Goal: Information Seeking & Learning: Learn about a topic

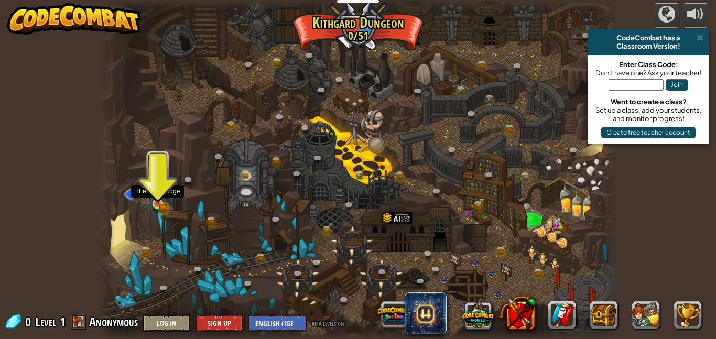
click at [159, 195] on img at bounding box center [157, 191] width 7 height 7
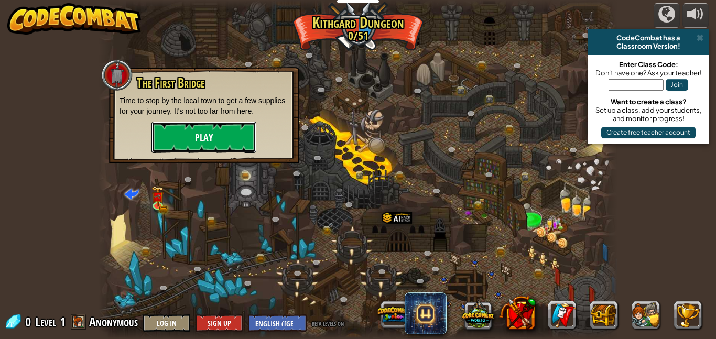
click at [221, 133] on button "Play" at bounding box center [203, 137] width 105 height 31
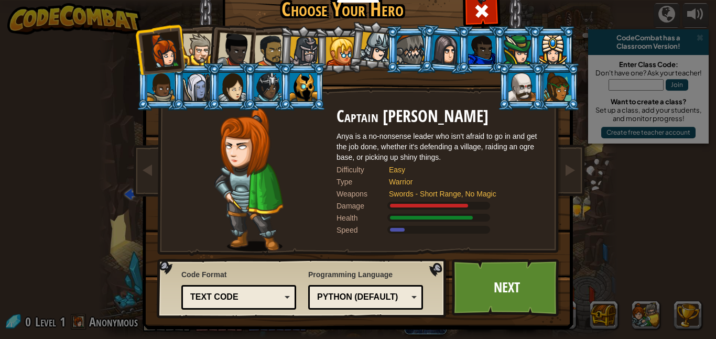
click at [263, 95] on div at bounding box center [267, 87] width 27 height 28
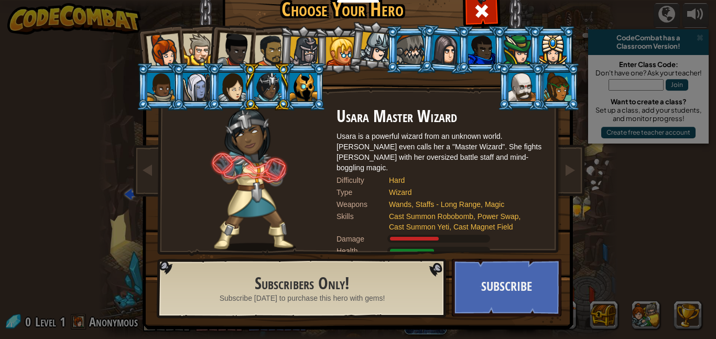
click at [235, 84] on div at bounding box center [231, 87] width 27 height 28
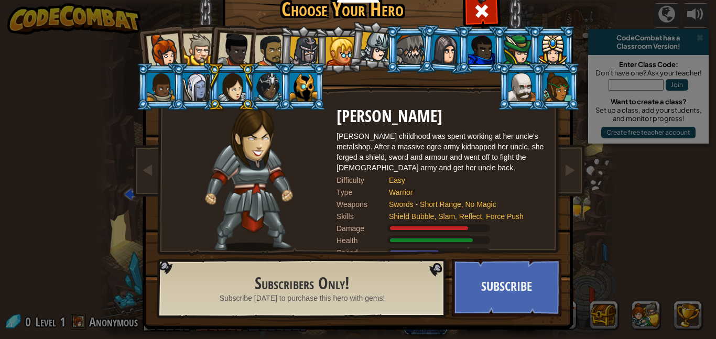
click at [176, 82] on li at bounding box center [195, 87] width 47 height 48
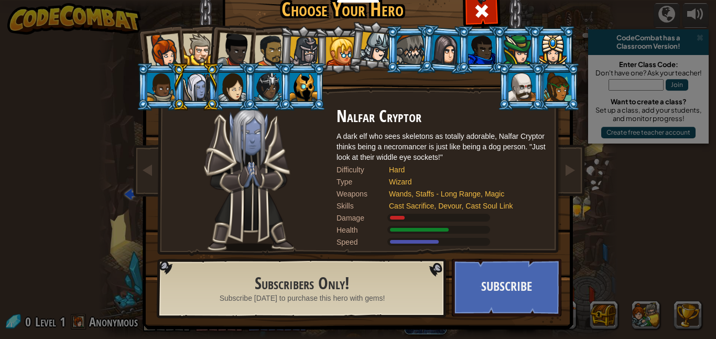
click at [161, 83] on div at bounding box center [160, 87] width 27 height 28
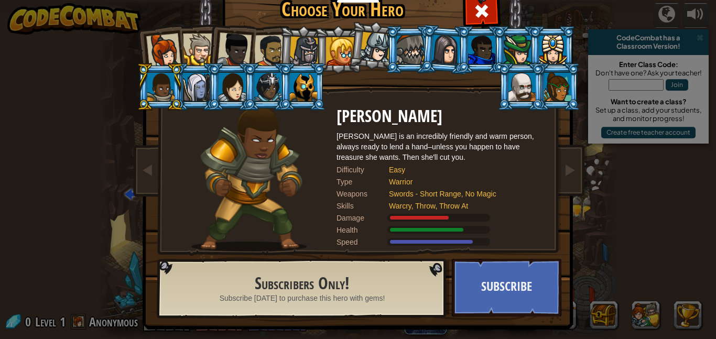
click at [326, 40] on div at bounding box center [340, 51] width 28 height 28
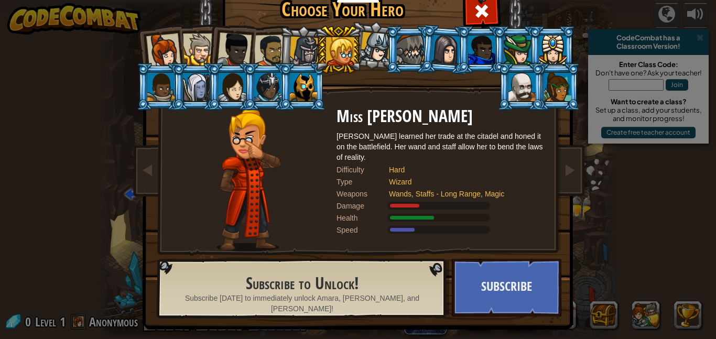
click at [307, 49] on div at bounding box center [304, 52] width 30 height 30
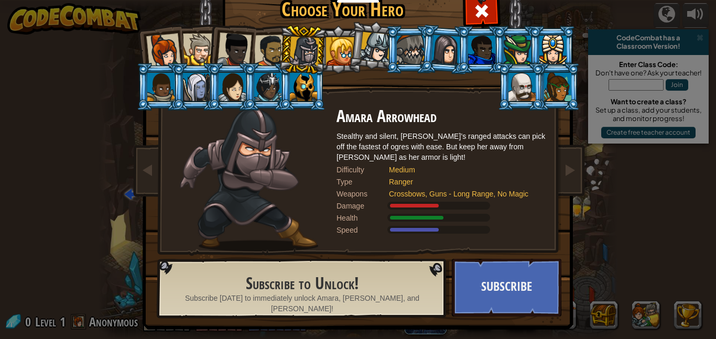
click at [408, 50] on div at bounding box center [410, 50] width 27 height 28
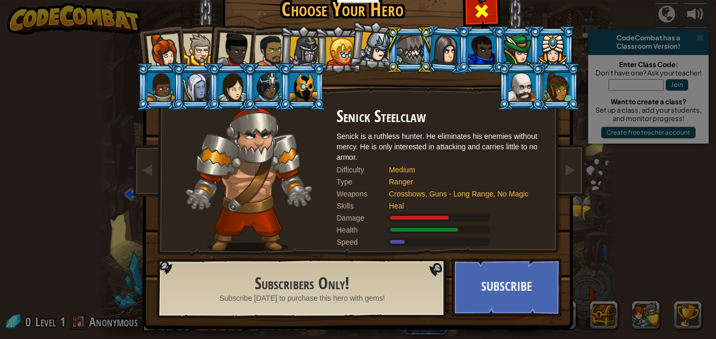
click at [488, 19] on span at bounding box center [481, 11] width 17 height 17
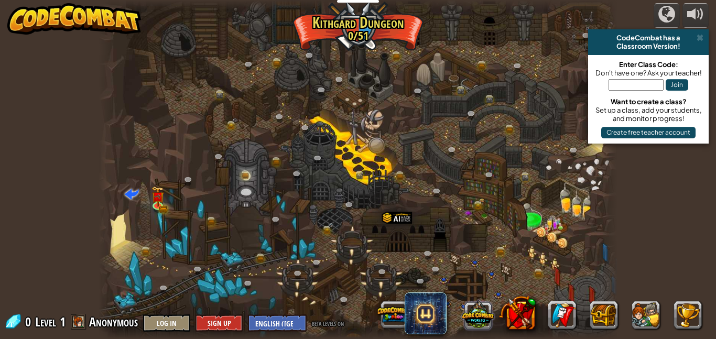
click at [474, 320] on button at bounding box center [478, 314] width 32 height 32
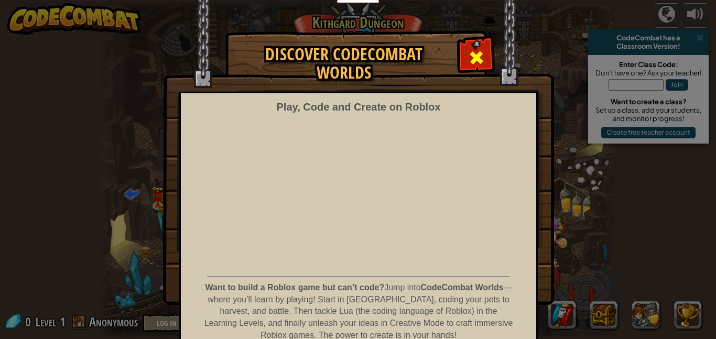
click at [479, 52] on span at bounding box center [476, 57] width 17 height 17
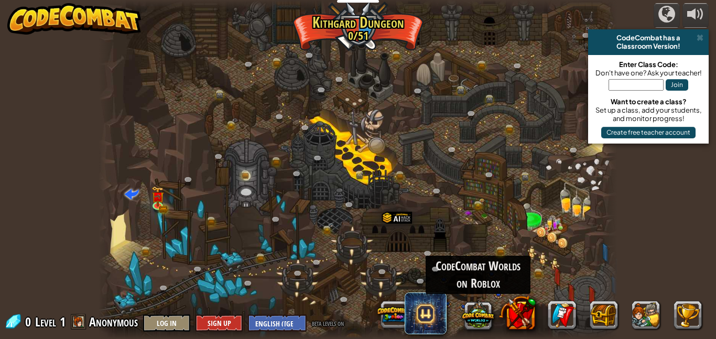
click at [390, 123] on div at bounding box center [358, 169] width 519 height 339
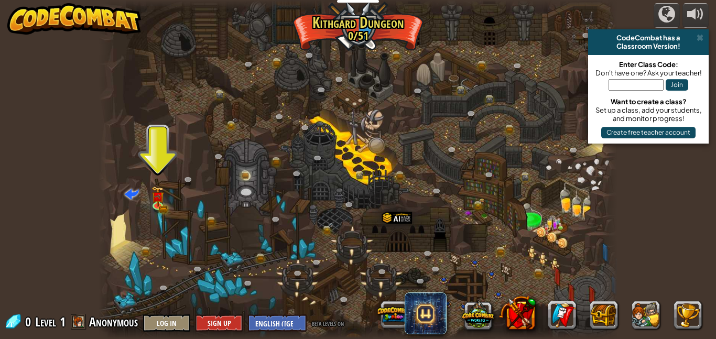
click at [145, 179] on div at bounding box center [358, 169] width 519 height 339
click at [146, 183] on div at bounding box center [358, 169] width 519 height 339
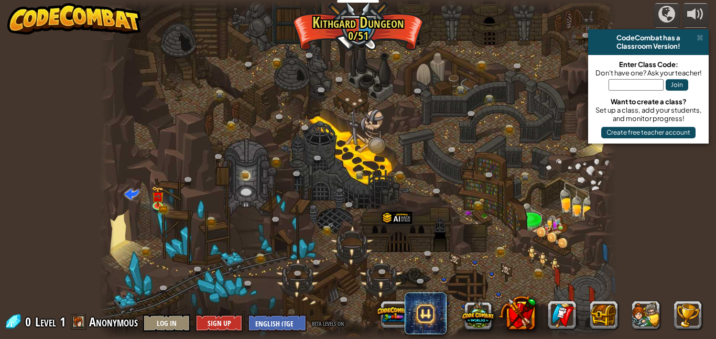
click at [146, 183] on div at bounding box center [358, 169] width 519 height 339
click at [567, 307] on link at bounding box center [562, 315] width 28 height 28
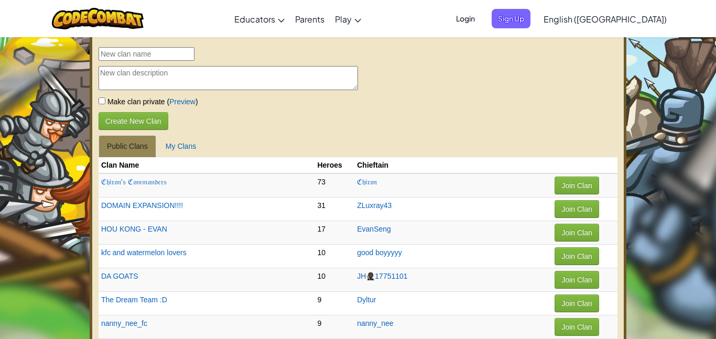
click at [584, 298] on td "Join Clan" at bounding box center [584, 304] width 65 height 24
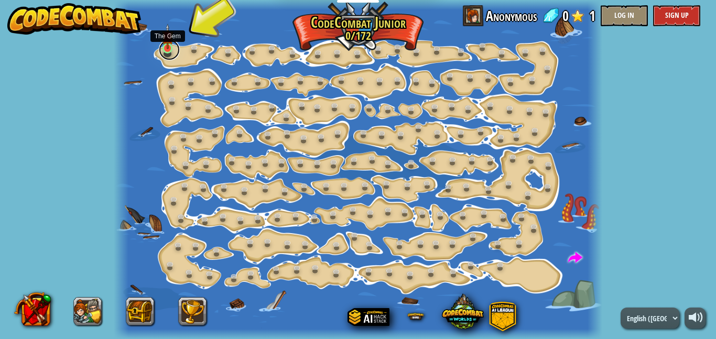
click at [170, 50] on link at bounding box center [169, 49] width 21 height 21
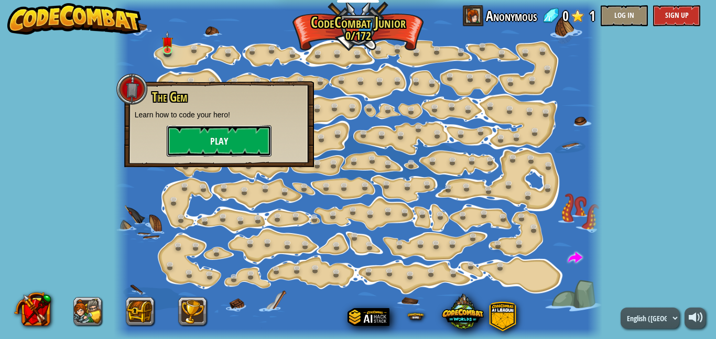
click at [220, 147] on button "Play" at bounding box center [219, 140] width 105 height 31
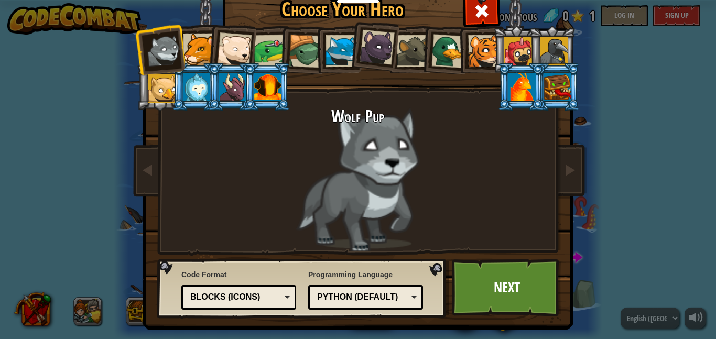
click at [316, 47] on li at bounding box center [337, 50] width 47 height 48
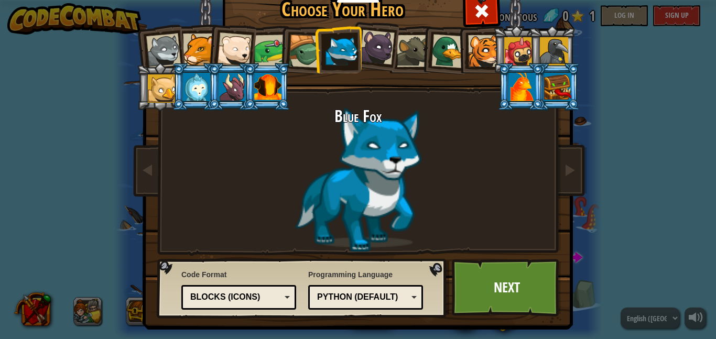
click at [363, 49] on div at bounding box center [376, 47] width 35 height 35
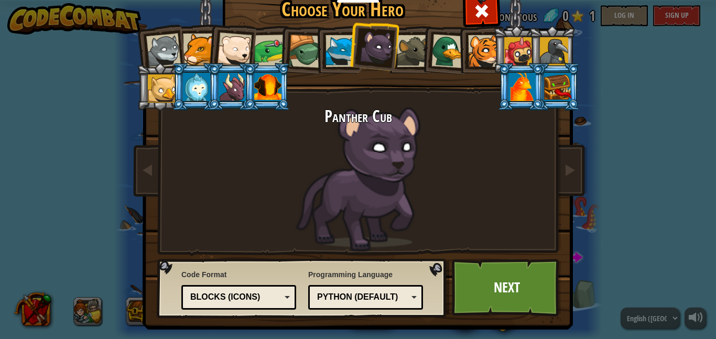
click at [443, 52] on div at bounding box center [448, 51] width 34 height 34
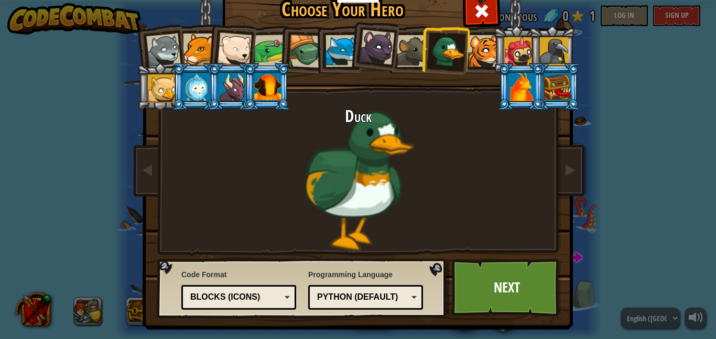
click at [291, 48] on div at bounding box center [306, 52] width 34 height 34
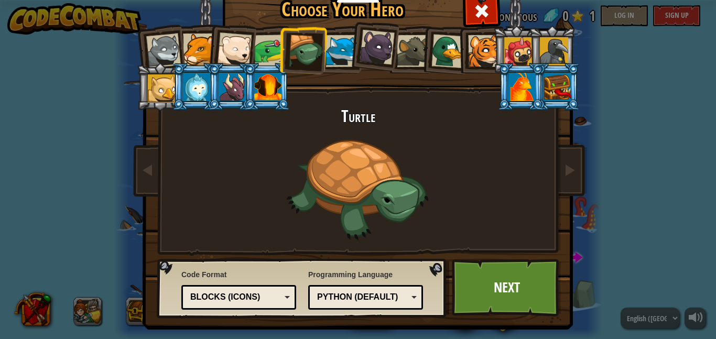
click at [272, 41] on div at bounding box center [270, 51] width 32 height 32
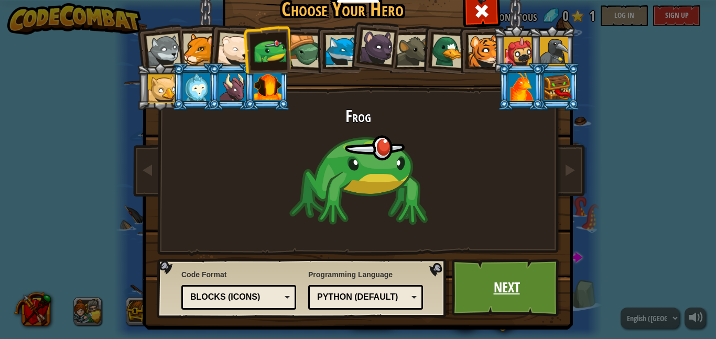
click at [489, 264] on link "Next" at bounding box center [507, 288] width 110 height 58
